Goal: Find specific page/section: Find specific page/section

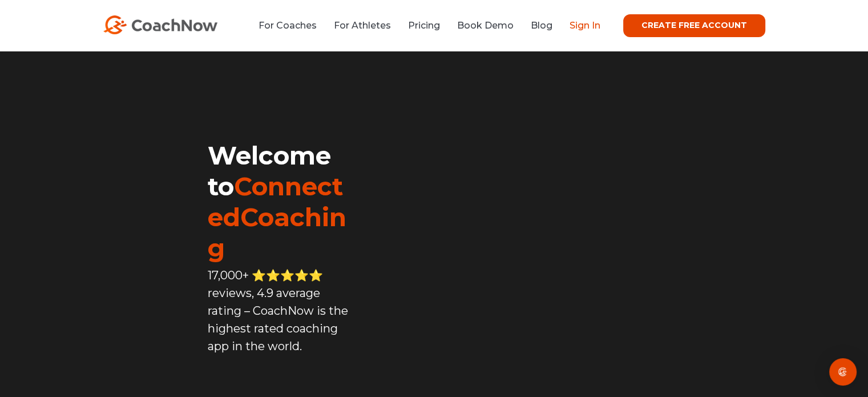
click at [591, 23] on link "Sign In" at bounding box center [585, 25] width 31 height 11
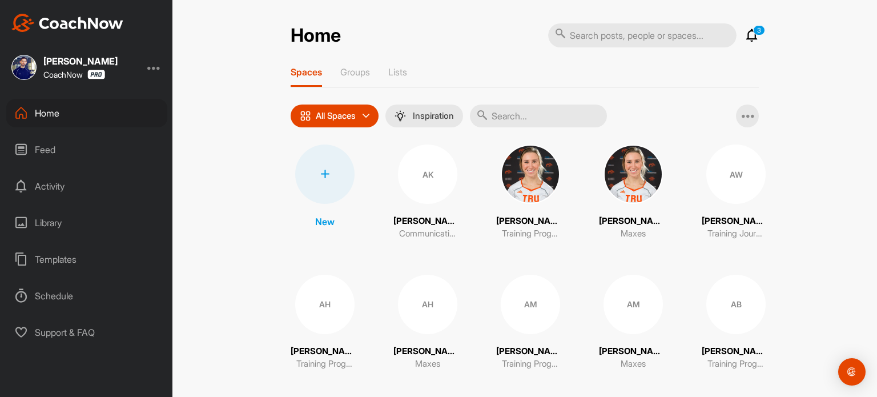
click at [516, 111] on input "text" at bounding box center [538, 115] width 137 height 23
type input "[PERSON_NAME]"
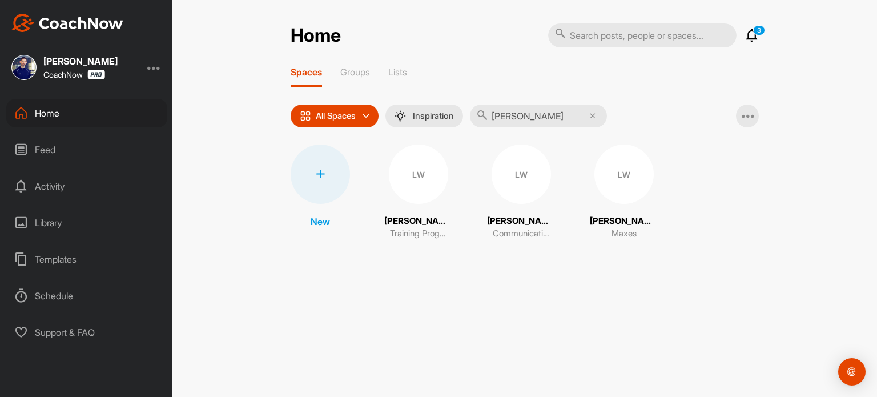
click at [406, 164] on div "LW" at bounding box center [418, 173] width 59 height 59
